Goal: Browse casually

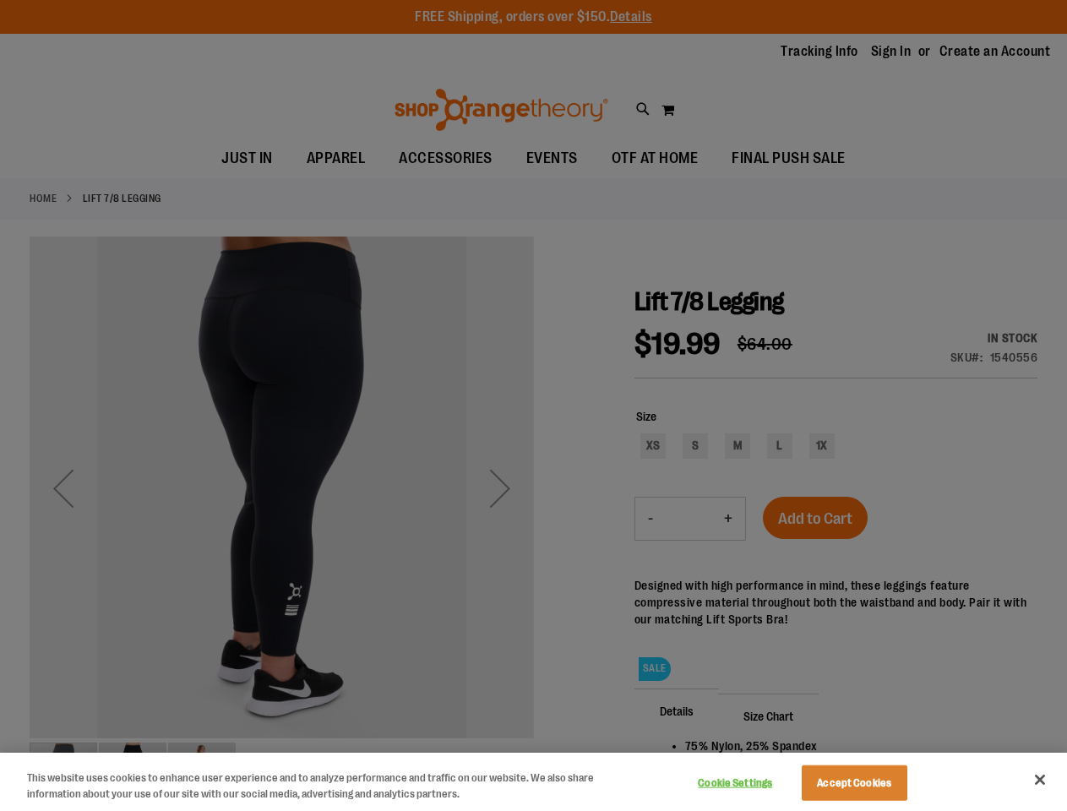
click at [533, 406] on div at bounding box center [533, 405] width 1067 height 811
click at [756, 783] on button "Cookie Settings" at bounding box center [736, 784] width 106 height 34
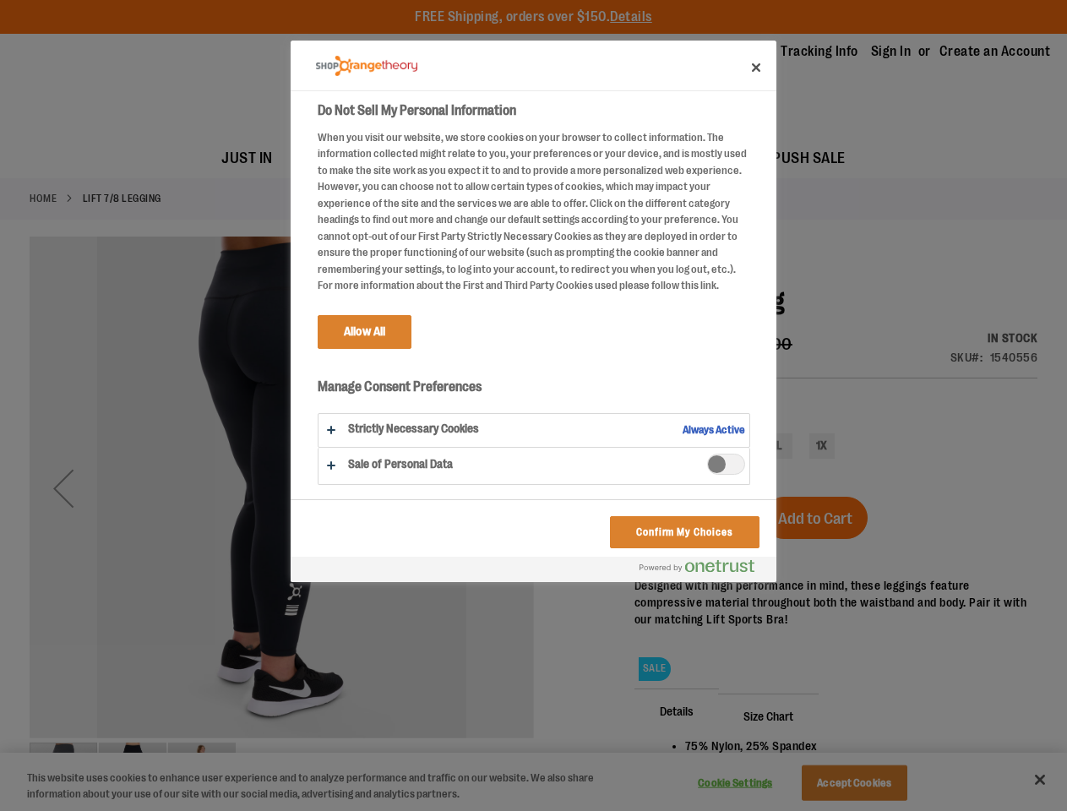
click at [876, 783] on div at bounding box center [533, 405] width 1067 height 811
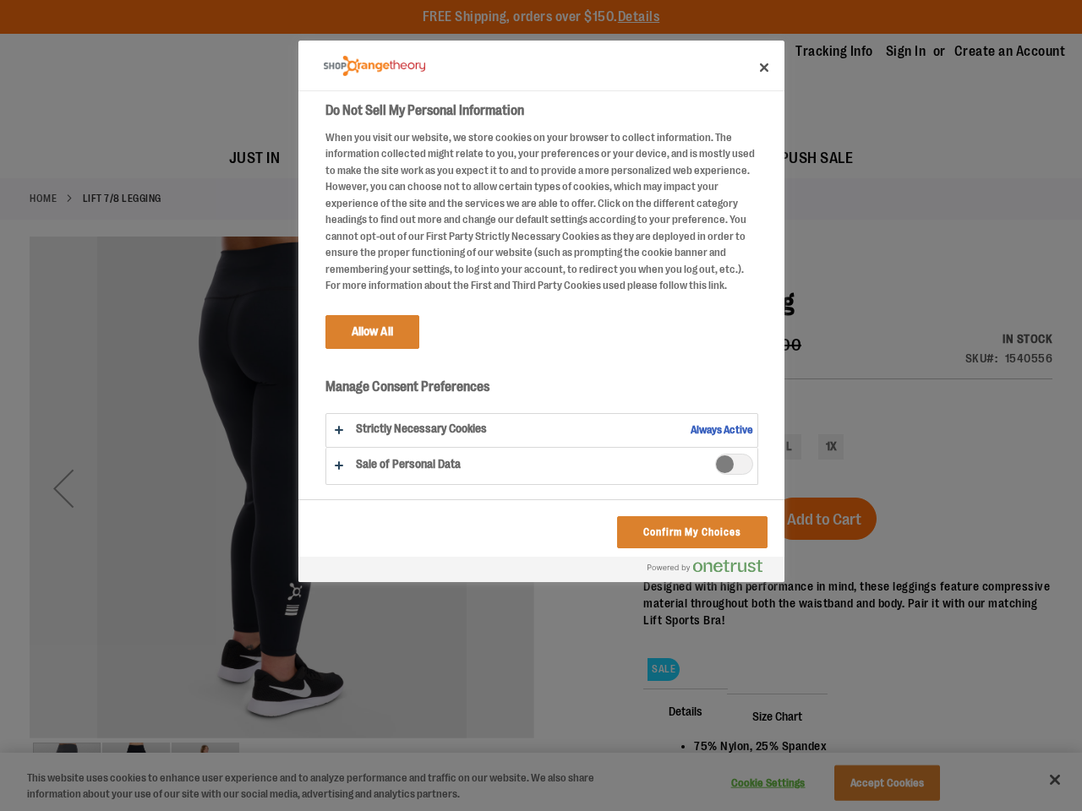
click at [1040, 780] on div at bounding box center [541, 405] width 1082 height 811
click at [884, 810] on html "Skip to Content The store will not work correctly when cookies are disabled. FR…" at bounding box center [541, 405] width 1082 height 811
